Goal: Transaction & Acquisition: Purchase product/service

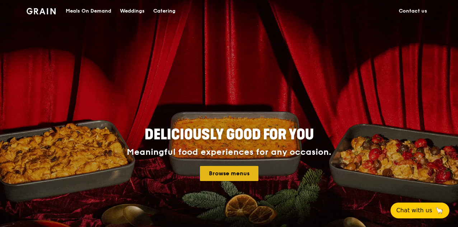
click at [224, 170] on link "Browse menus" at bounding box center [229, 173] width 59 height 15
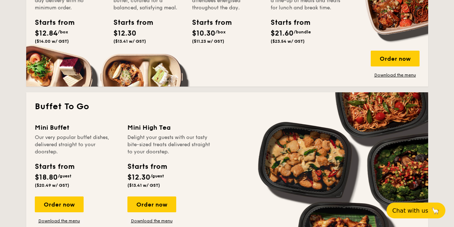
scroll to position [583, 0]
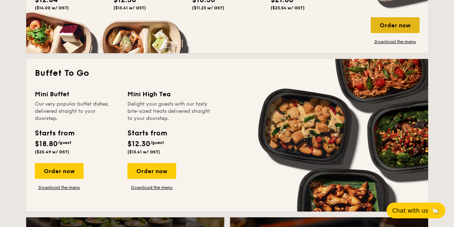
click at [383, 27] on div "Order now" at bounding box center [395, 25] width 49 height 16
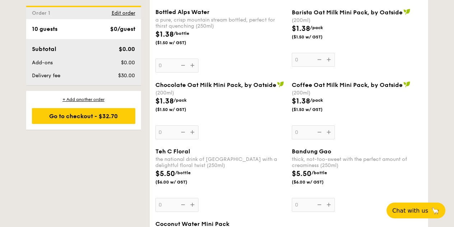
scroll to position [1305, 0]
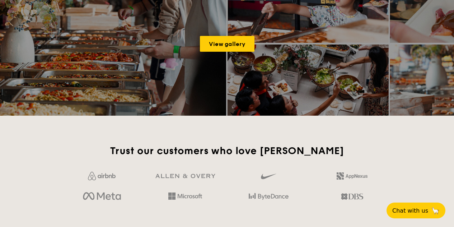
scroll to position [1407, 0]
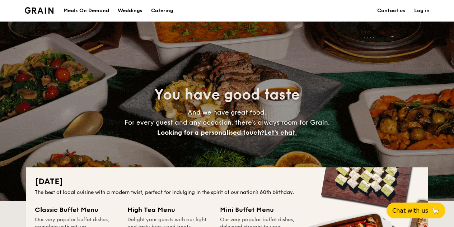
click at [109, 9] on div "Meals On Demand" at bounding box center [87, 11] width 46 height 22
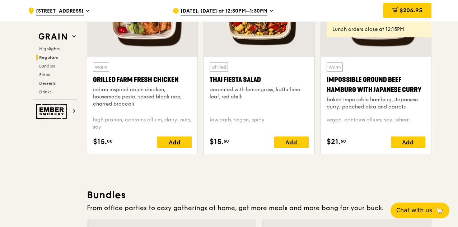
scroll to position [827, 0]
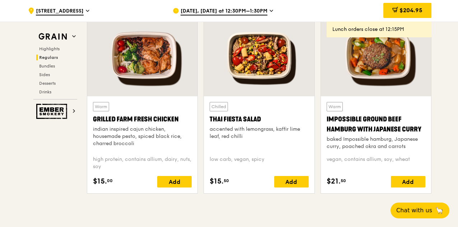
click at [137, 74] on div at bounding box center [142, 55] width 110 height 81
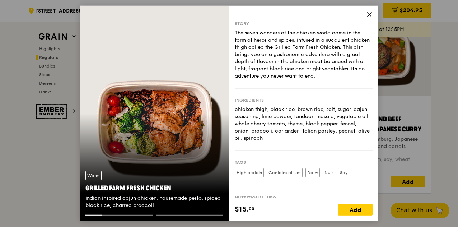
click at [370, 17] on icon at bounding box center [369, 14] width 6 height 6
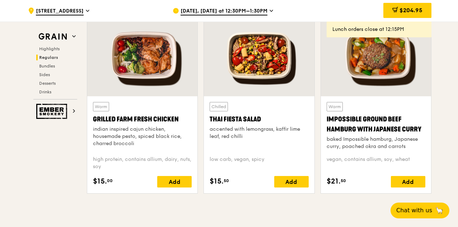
drag, startPoint x: 160, startPoint y: 117, endPoint x: 89, endPoint y: 116, distance: 71.4
click at [89, 115] on div "Warm Grilled Farm Fresh Chicken indian inspired cajun chicken, housemade pesto,…" at bounding box center [142, 144] width 110 height 97
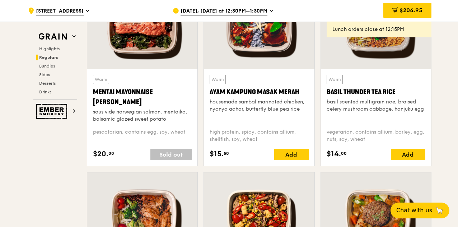
scroll to position [630, 0]
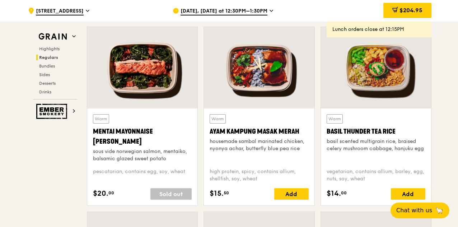
click at [230, 99] on div at bounding box center [259, 67] width 110 height 81
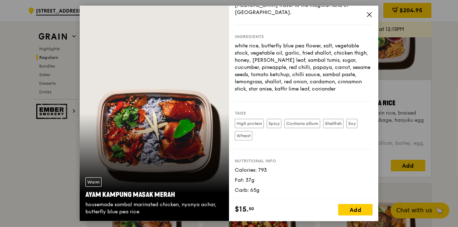
scroll to position [670, 0]
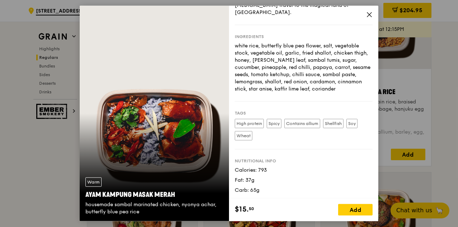
click at [367, 15] on icon at bounding box center [369, 14] width 6 height 6
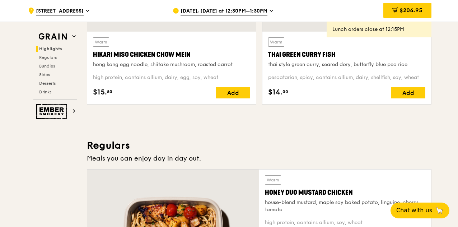
scroll to position [394, 0]
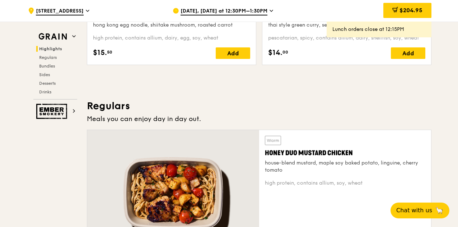
click at [316, 150] on div "Honey Duo Mustard Chicken" at bounding box center [345, 153] width 160 height 10
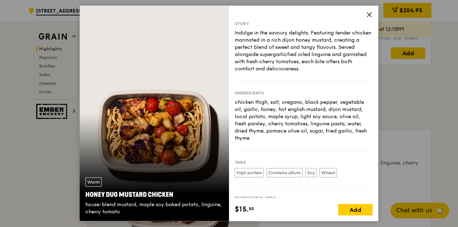
click at [367, 15] on icon at bounding box center [369, 14] width 6 height 6
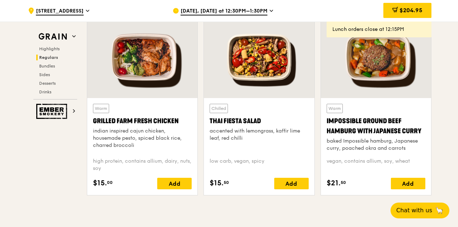
scroll to position [827, 0]
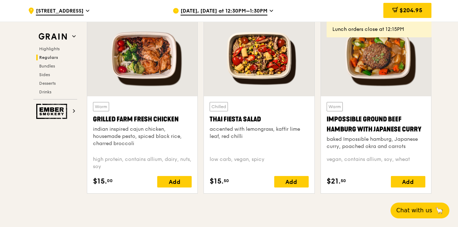
drag, startPoint x: 90, startPoint y: 113, endPoint x: 159, endPoint y: 118, distance: 69.8
click at [158, 113] on div "Warm Grilled Farm Fresh Chicken indian inspired cajun chicken, housemade pesto,…" at bounding box center [142, 144] width 110 height 97
